Goal: Task Accomplishment & Management: Use online tool/utility

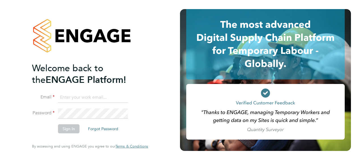
type input "tracey.monteith@justice.gov.uk"
click at [69, 128] on button "Sign In" at bounding box center [69, 128] width 22 height 9
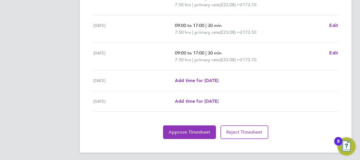
scroll to position [246, 0]
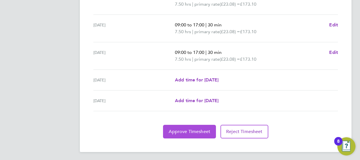
click at [197, 131] on span "Approve Timesheet" at bounding box center [190, 131] width 42 height 6
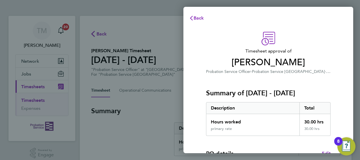
scroll to position [111, 0]
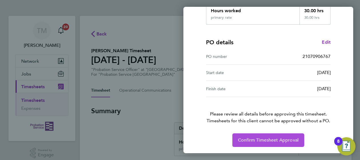
click at [249, 140] on span "Confirm Timesheet Approval" at bounding box center [268, 140] width 61 height 6
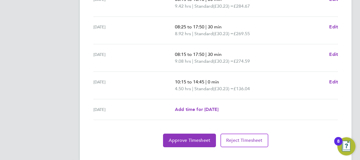
scroll to position [253, 0]
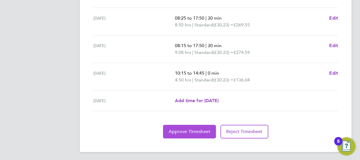
click at [197, 135] on button "Approve Timesheet" at bounding box center [189, 131] width 53 height 14
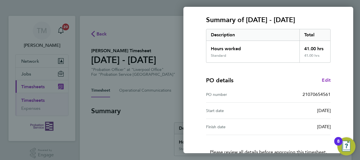
scroll to position [111, 0]
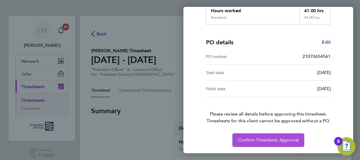
click at [259, 143] on button "Confirm Timesheet Approval" at bounding box center [268, 140] width 72 height 14
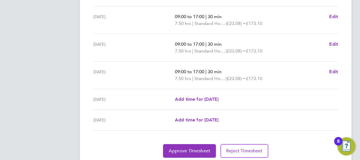
scroll to position [253, 0]
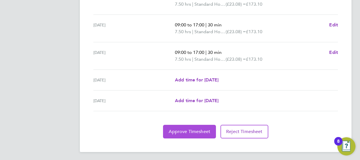
click at [208, 135] on button "Approve Timesheet" at bounding box center [189, 131] width 53 height 14
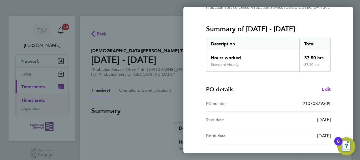
scroll to position [111, 0]
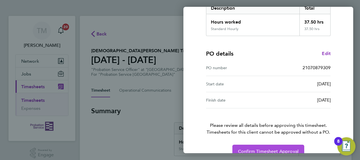
click at [277, 148] on span "Confirm Timesheet Approval" at bounding box center [268, 151] width 61 height 6
